Goal: Task Accomplishment & Management: Use online tool/utility

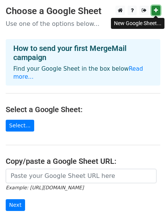
click at [155, 9] on icon at bounding box center [156, 10] width 4 height 5
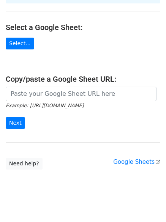
scroll to position [83, 0]
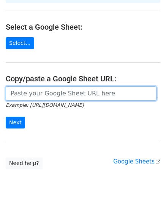
click at [39, 86] on input "url" at bounding box center [81, 93] width 151 height 14
paste input "https://docs.google.com/spreadsheets/d/1MWQzbSRyg0Tb4AUHUVX5_d3_fP4dP2nQvtvTJzP…"
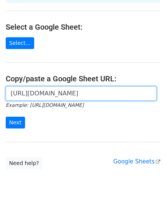
scroll to position [0, 173]
type input "https://docs.google.com/spreadsheets/d/1MWQzbSRyg0Tb4AUHUVX5_d3_fP4dP2nQvtvTJzP…"
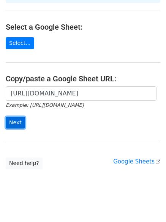
scroll to position [0, 0]
click at [9, 117] on input "Next" at bounding box center [15, 123] width 19 height 12
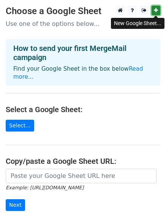
click at [157, 10] on icon at bounding box center [156, 10] width 4 height 5
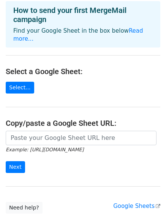
scroll to position [83, 0]
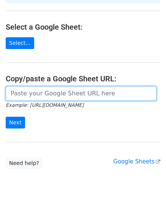
click at [22, 86] on input "url" at bounding box center [81, 93] width 151 height 14
paste input "https://docs.google.com/spreadsheets/d/1sIi0y2bKEb-B5AxmdjoqxfIWIm3EbkU6hbGTmAM…"
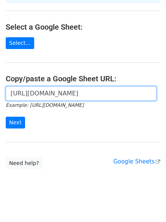
scroll to position [0, 164]
type input "https://docs.google.com/spreadsheets/d/1sIi0y2bKEb-B5AxmdjoqxfIWIm3EbkU6hbGTmAM…"
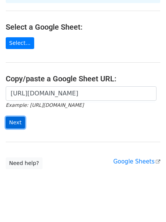
scroll to position [0, 0]
click at [12, 117] on input "Next" at bounding box center [15, 123] width 19 height 12
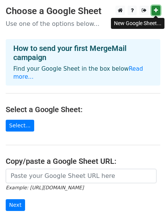
click at [155, 14] on link at bounding box center [156, 11] width 9 height 10
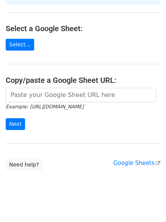
scroll to position [83, 0]
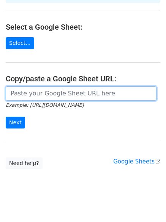
click at [21, 86] on input "url" at bounding box center [81, 93] width 151 height 14
paste input "https://docs.google.com/spreadsheets/d/1e4T6mPvROm928fVraDm7-6QlbVIejhd8xgwweBF…"
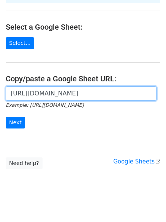
scroll to position [0, 173]
type input "https://docs.google.com/spreadsheets/d/1e4T6mPvROm928fVraDm7-6QlbVIejhd8xgwweBF…"
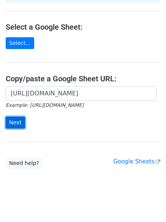
scroll to position [0, 0]
click at [11, 117] on input "Next" at bounding box center [15, 123] width 19 height 12
